Goal: Find specific page/section: Find specific page/section

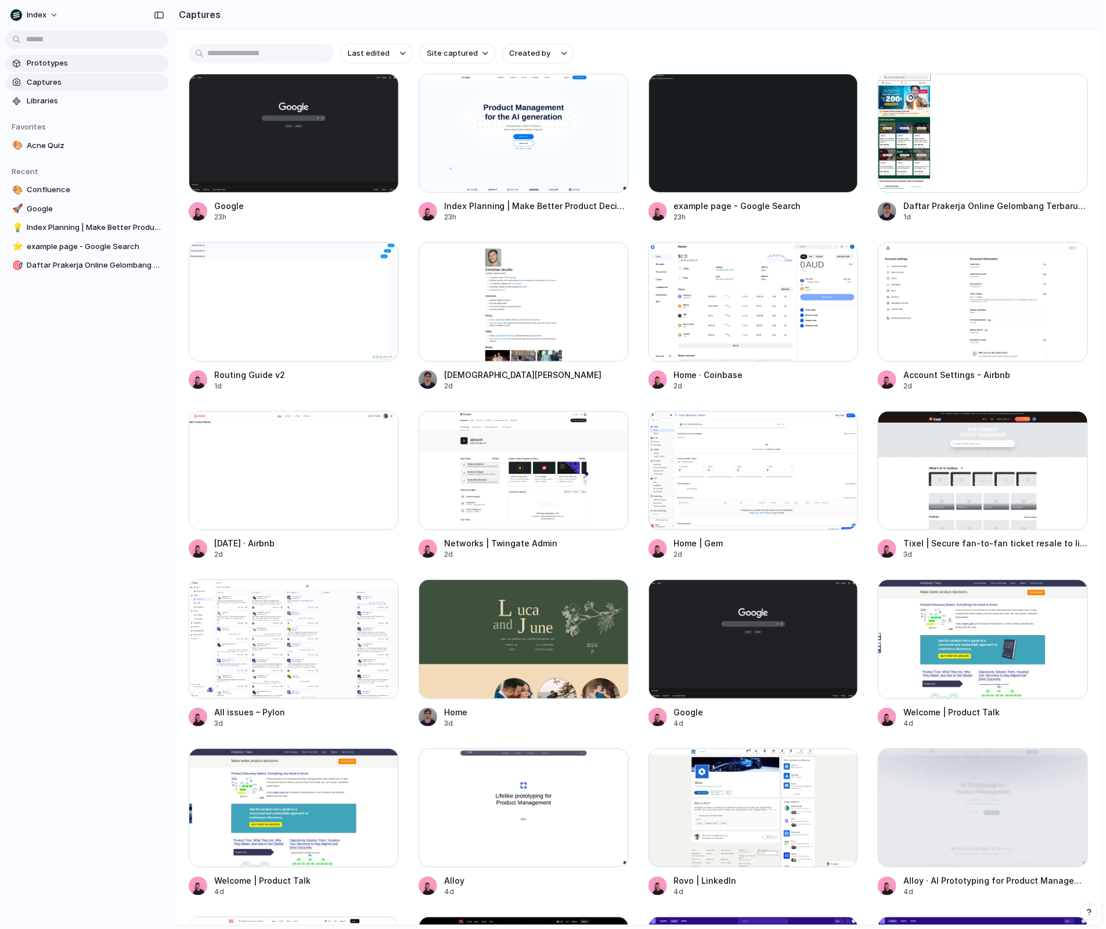
click at [60, 64] on span "Prototypes" at bounding box center [95, 63] width 137 height 12
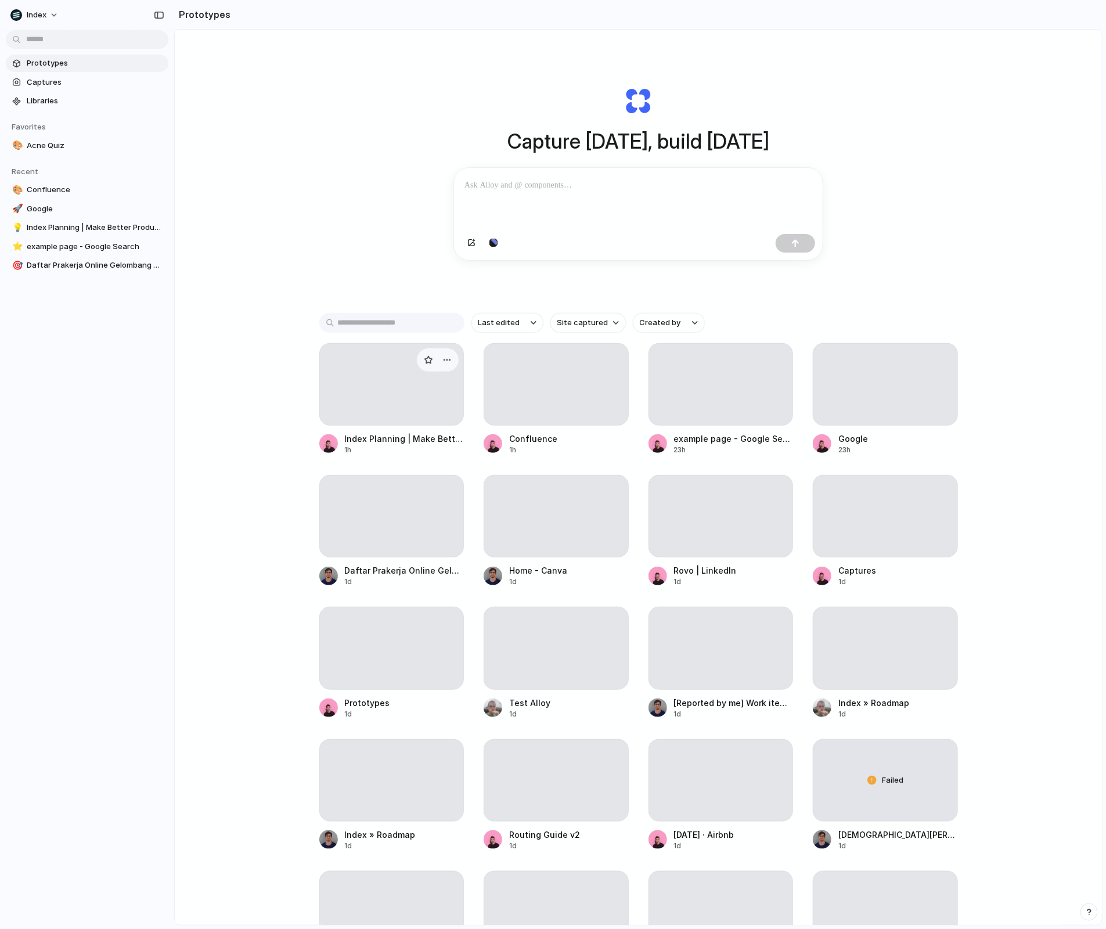
click at [365, 383] on div at bounding box center [391, 384] width 145 height 82
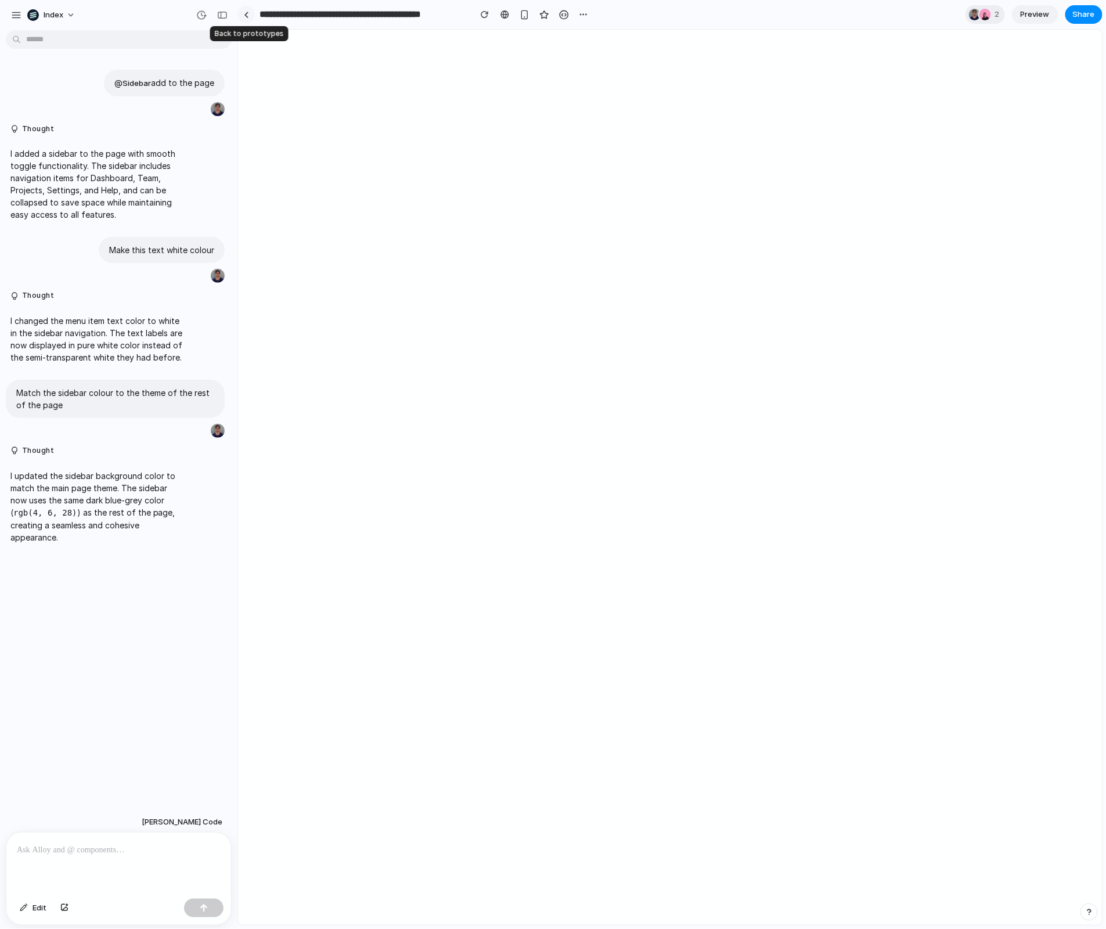
click at [247, 19] on link at bounding box center [245, 14] width 17 height 17
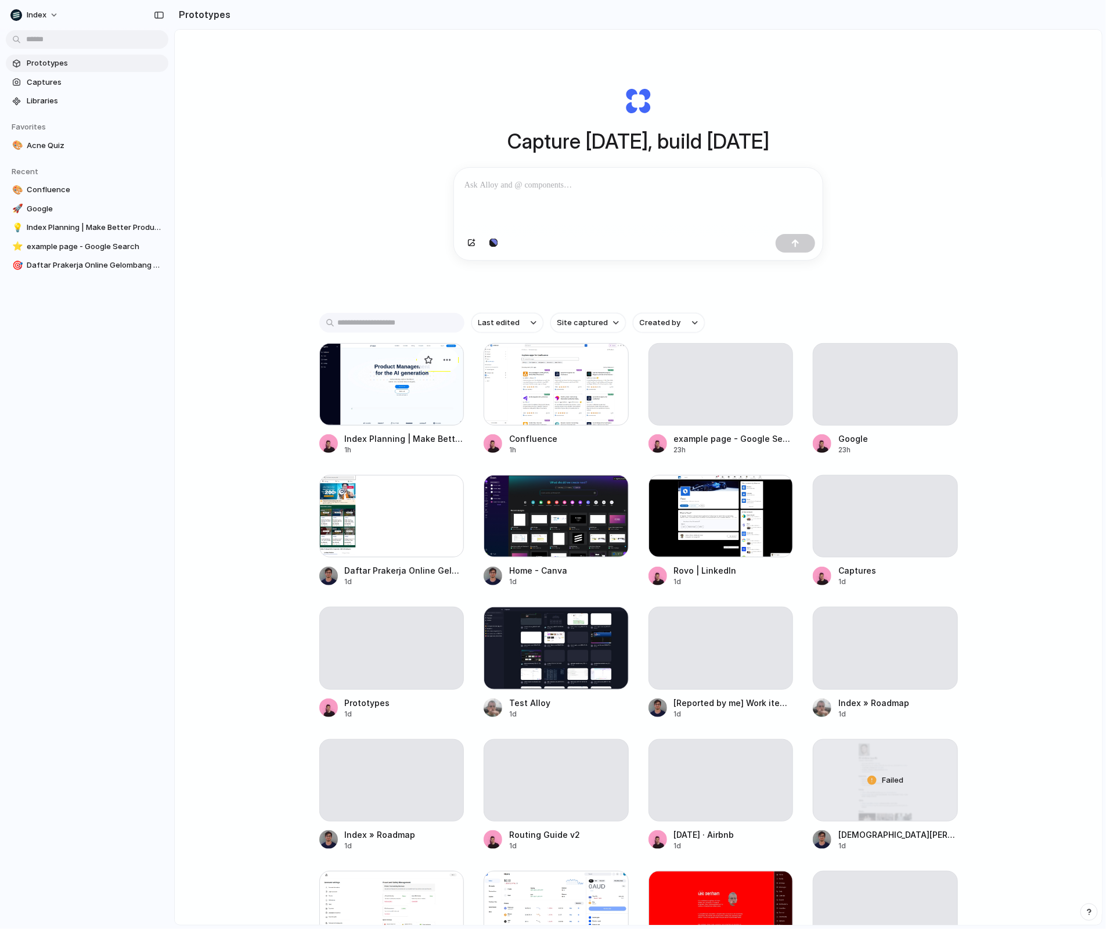
click at [349, 381] on div at bounding box center [391, 384] width 145 height 82
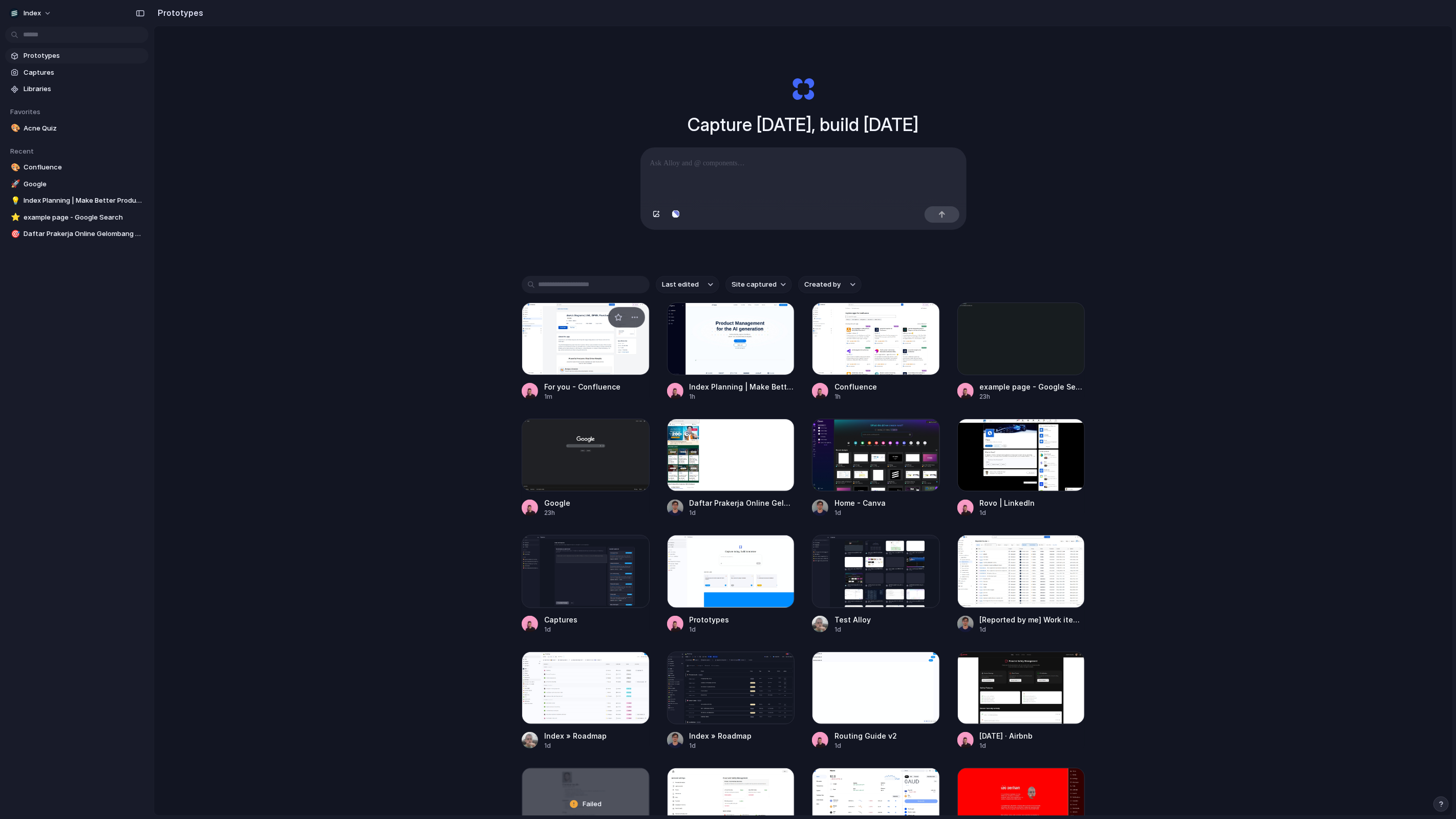
click at [564, 350] on div at bounding box center [586, 339] width 128 height 72
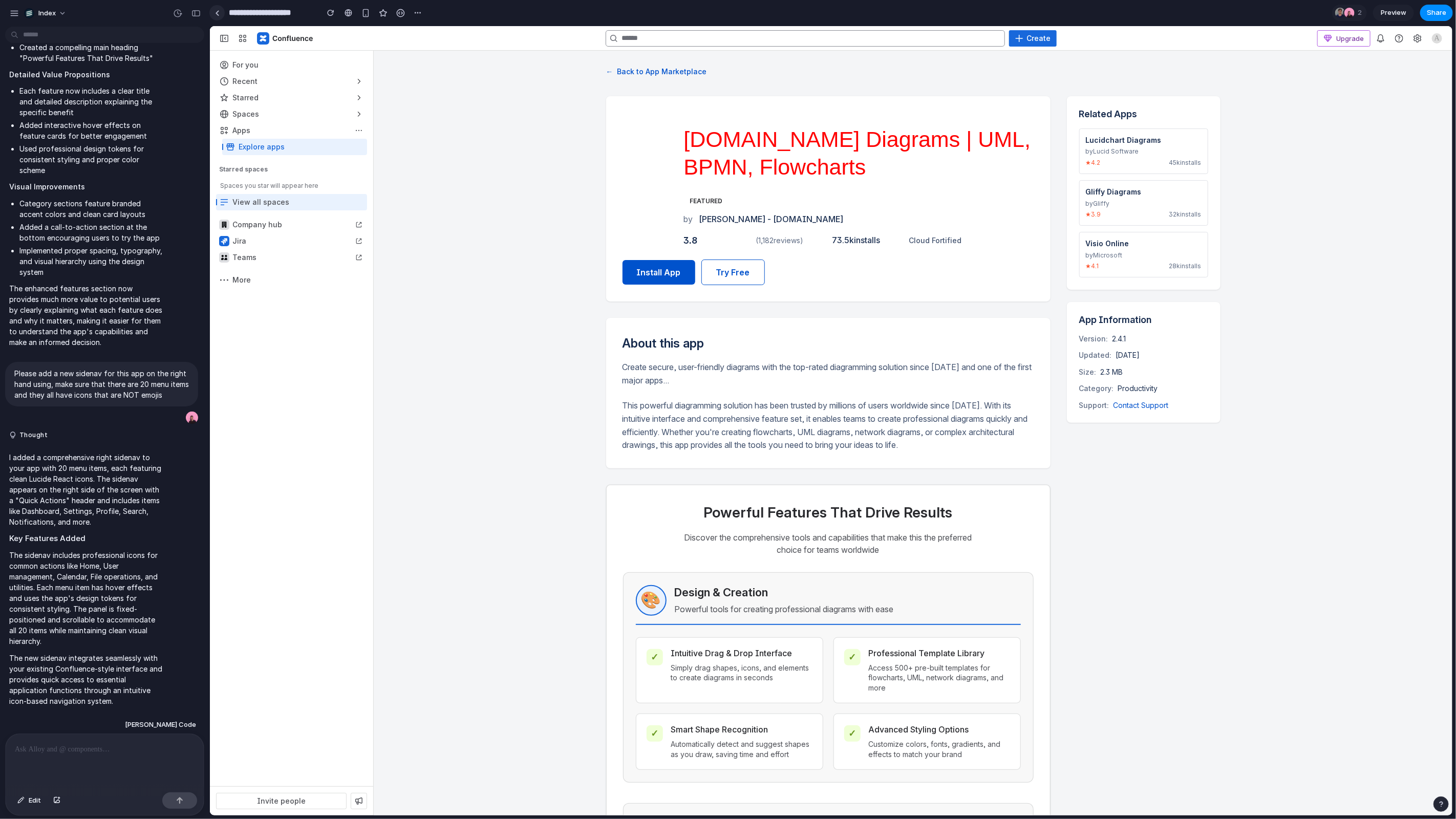
click at [213, 14] on link at bounding box center [216, 12] width 15 height 15
